Goal: Find specific page/section: Find specific page/section

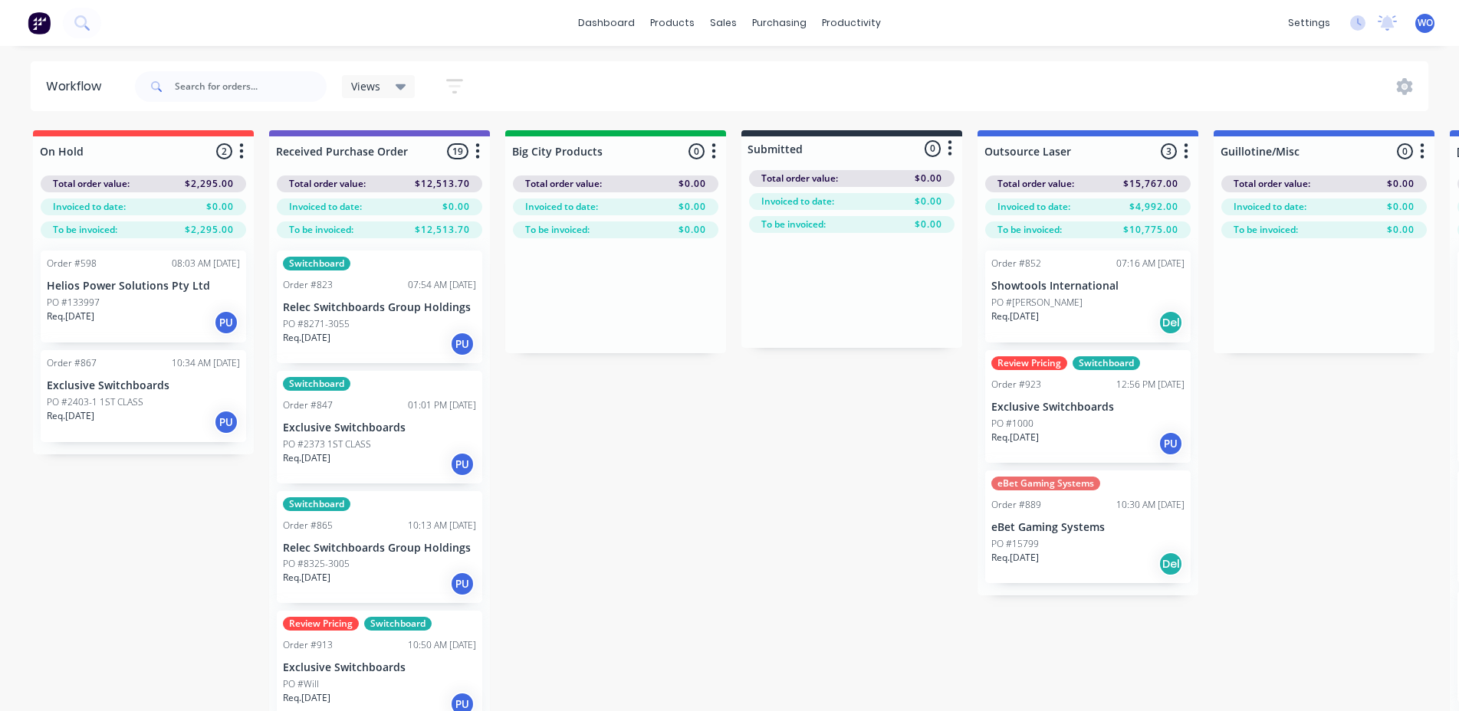
click at [39, 18] on img at bounding box center [39, 22] width 23 height 23
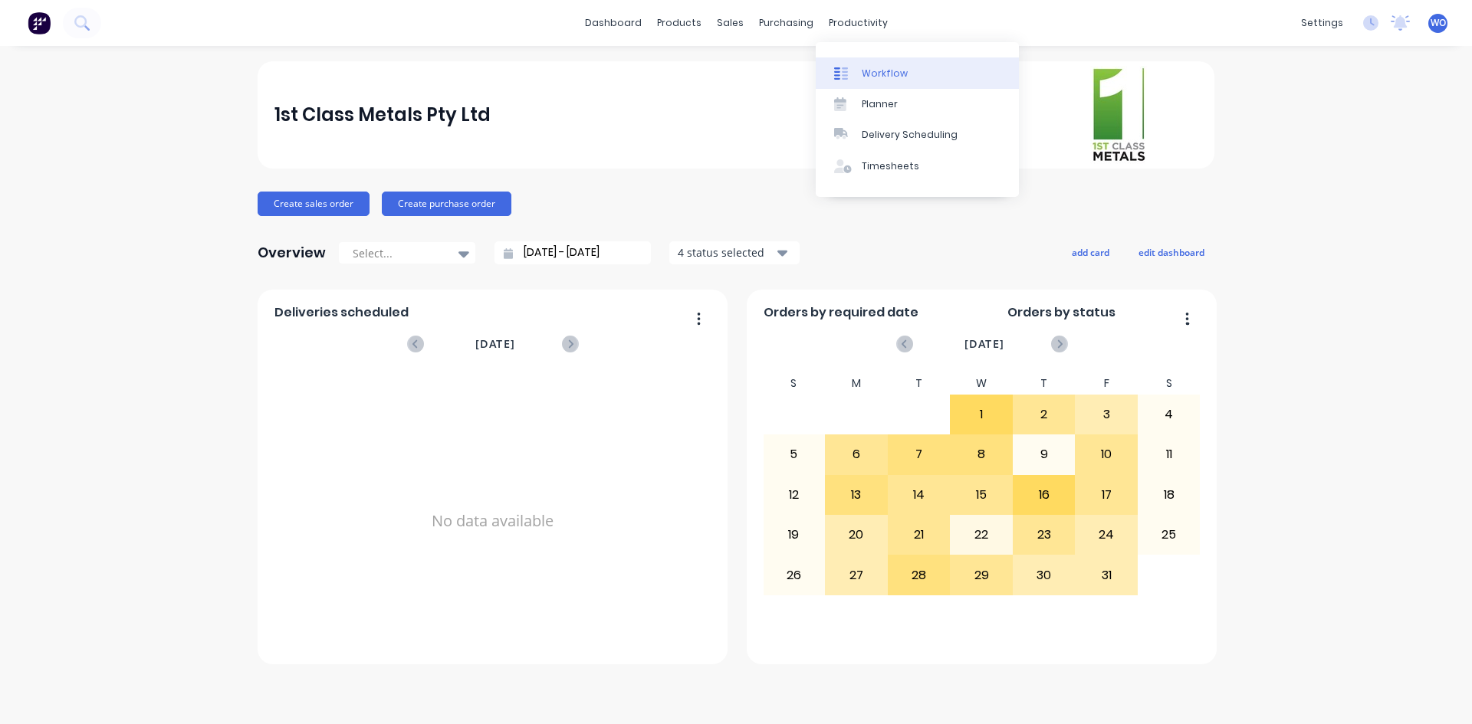
click at [878, 65] on link "Workflow" at bounding box center [917, 72] width 203 height 31
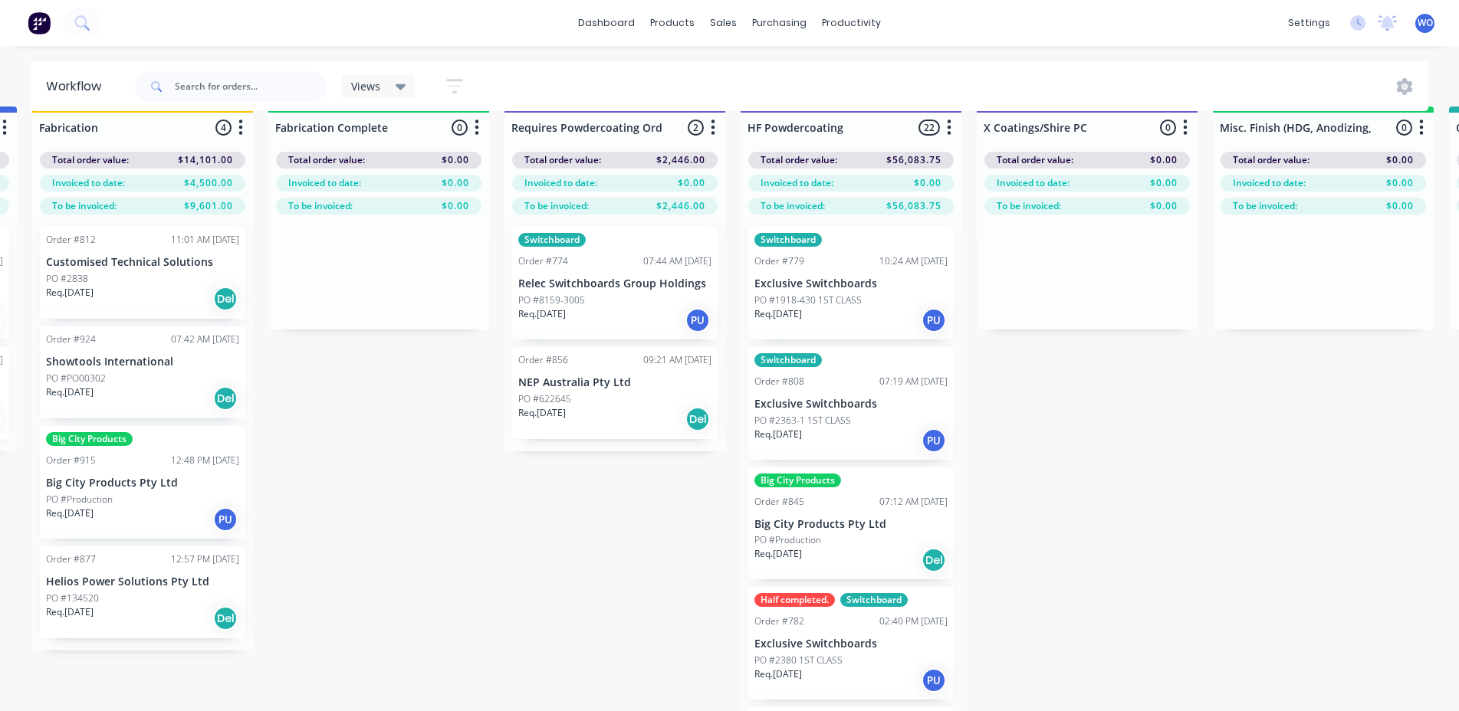
scroll to position [0, 4487]
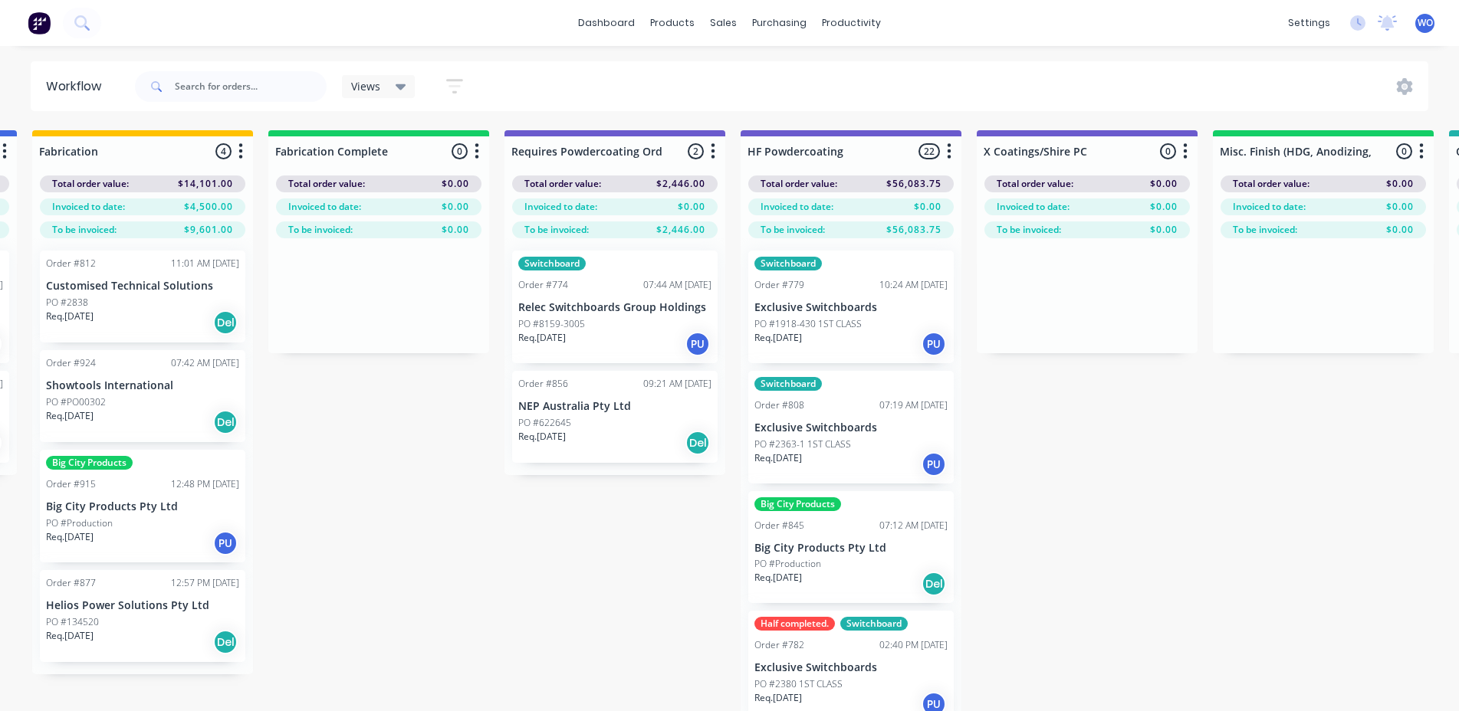
click at [39, 23] on img at bounding box center [39, 22] width 23 height 23
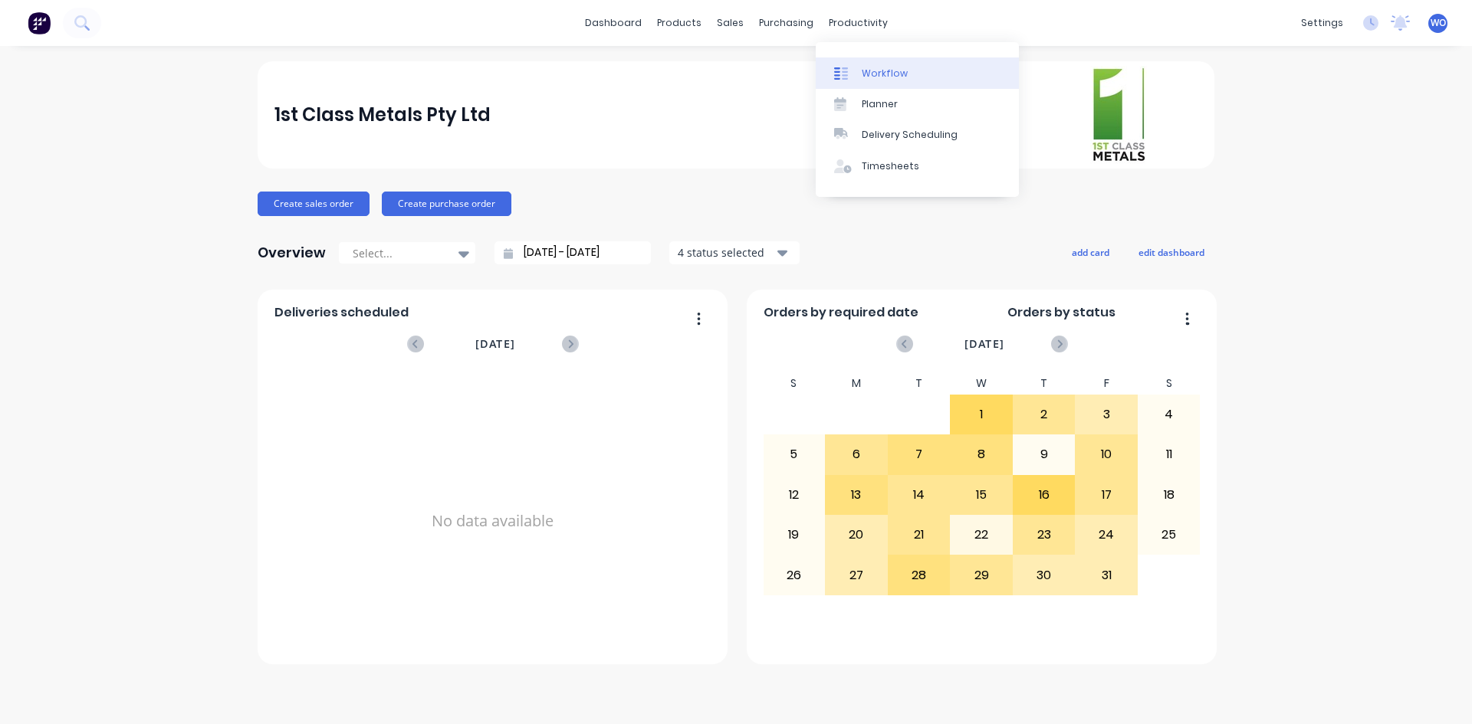
click at [883, 60] on link "Workflow" at bounding box center [917, 72] width 203 height 31
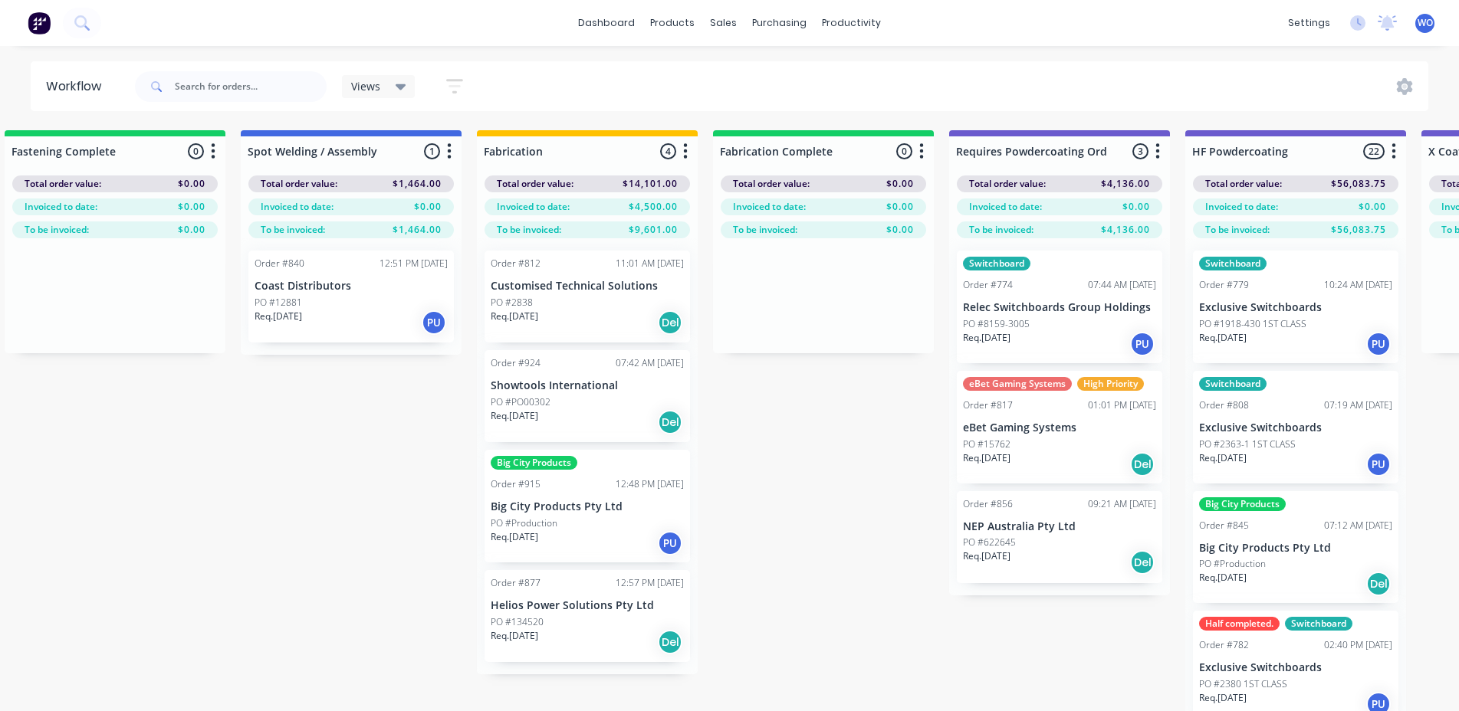
scroll to position [0, 4004]
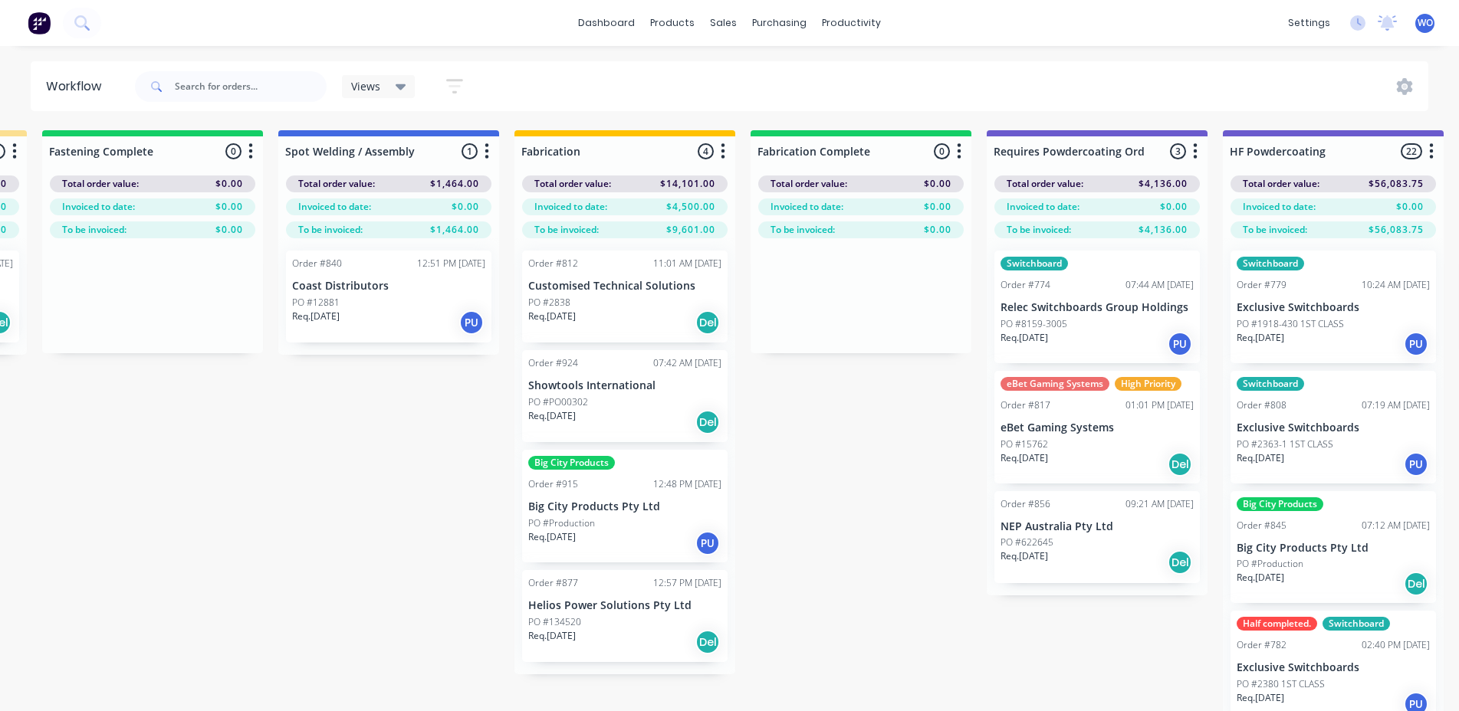
click at [32, 23] on img at bounding box center [39, 22] width 23 height 23
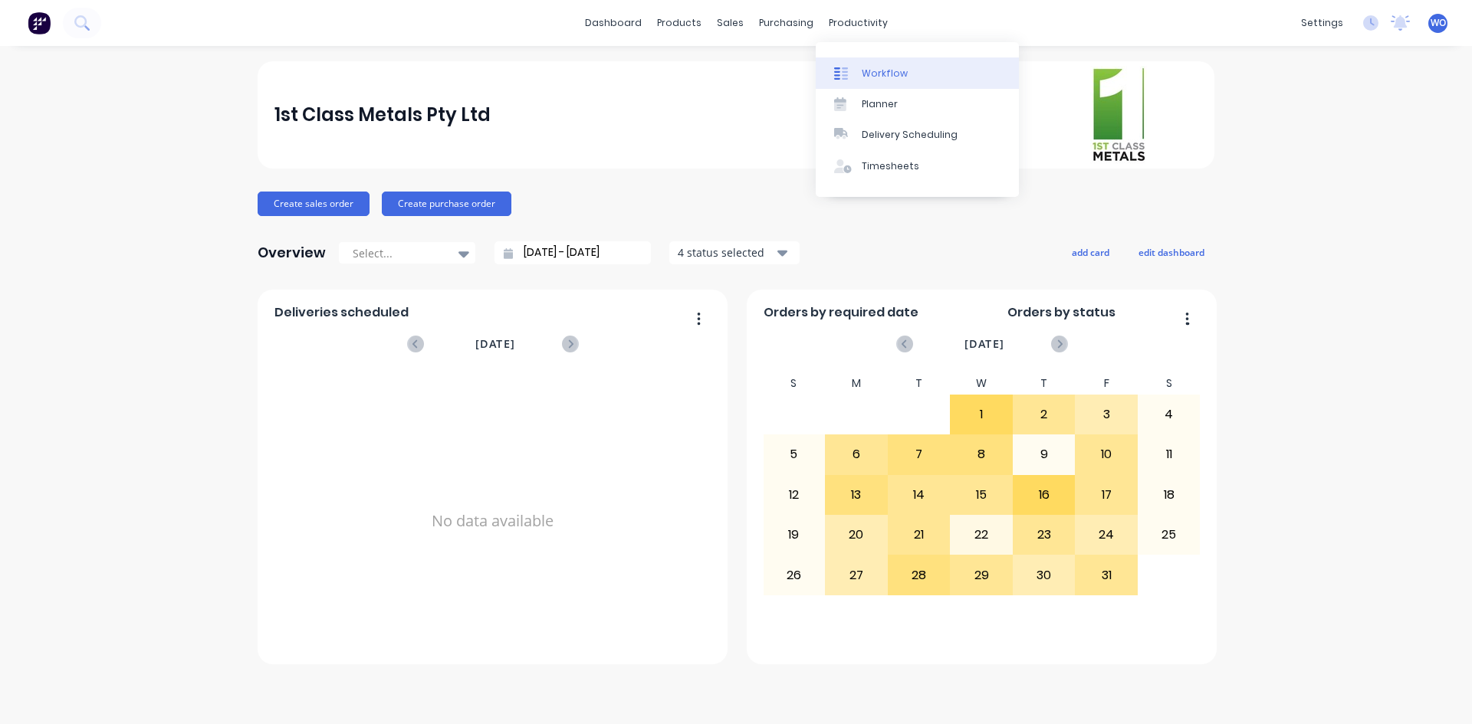
click at [903, 60] on link "Workflow" at bounding box center [917, 72] width 203 height 31
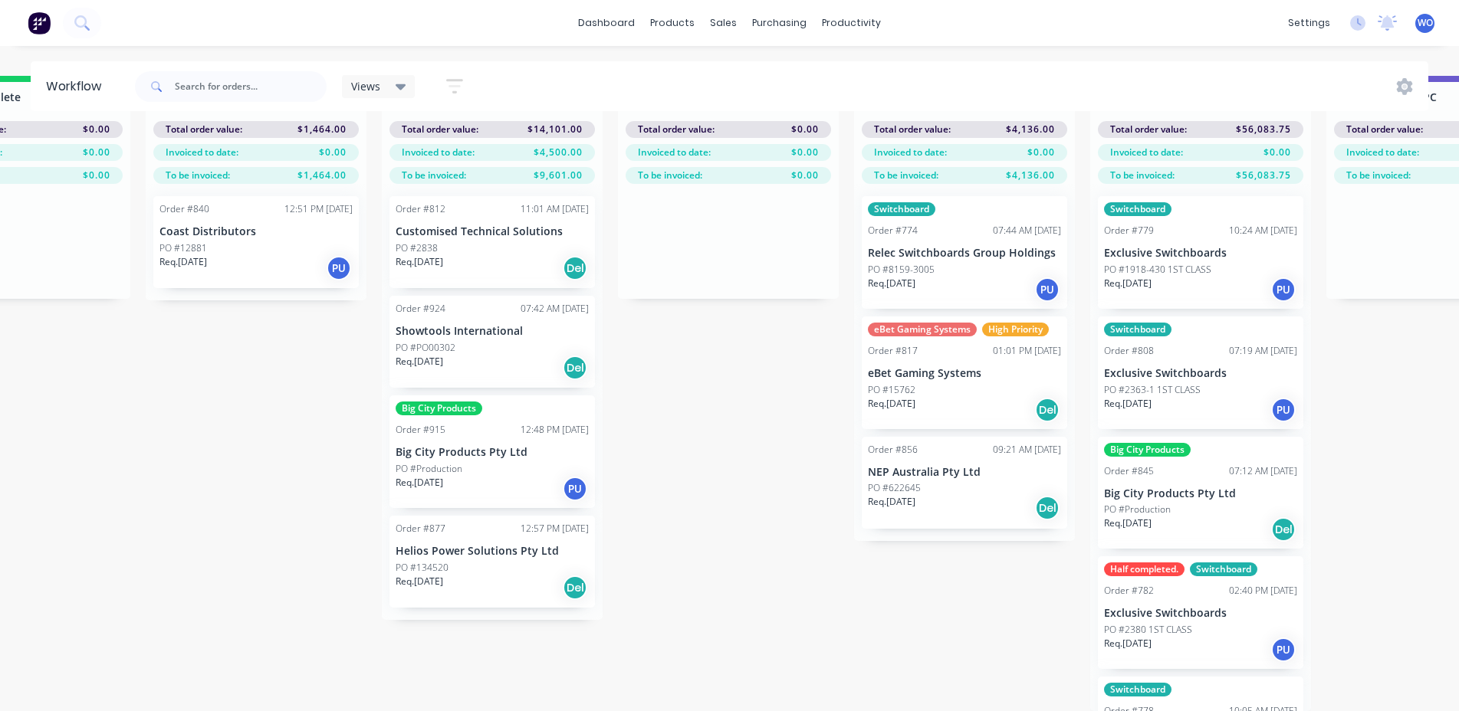
scroll to position [537, 0]
